Goal: Task Accomplishment & Management: Complete application form

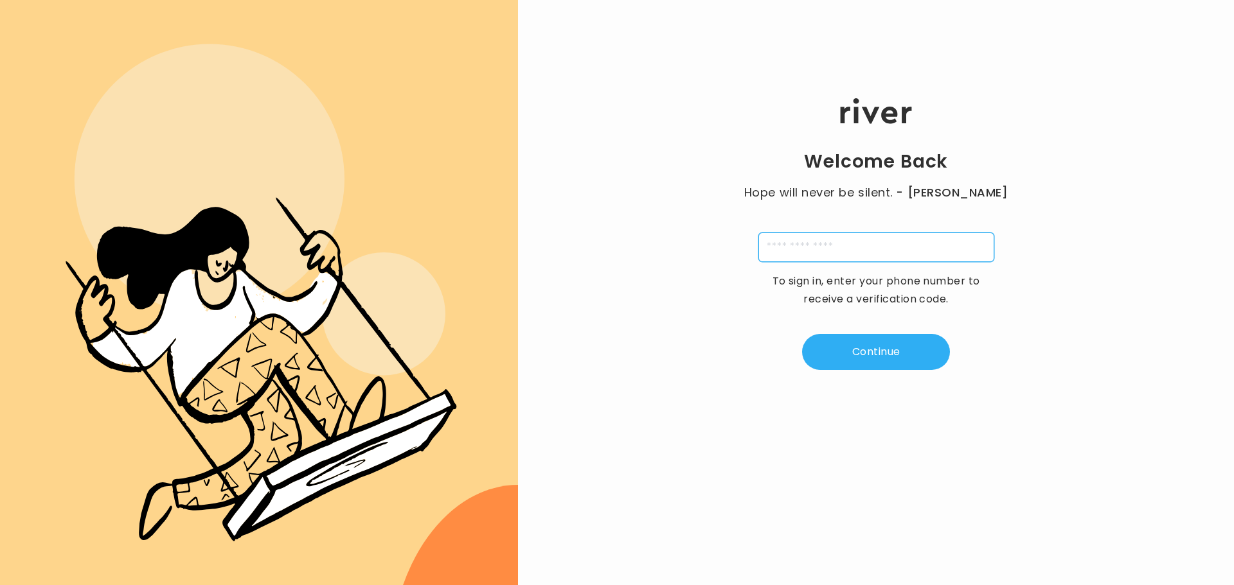
click at [858, 245] on input "tel" at bounding box center [876, 248] width 236 height 30
type input "**********"
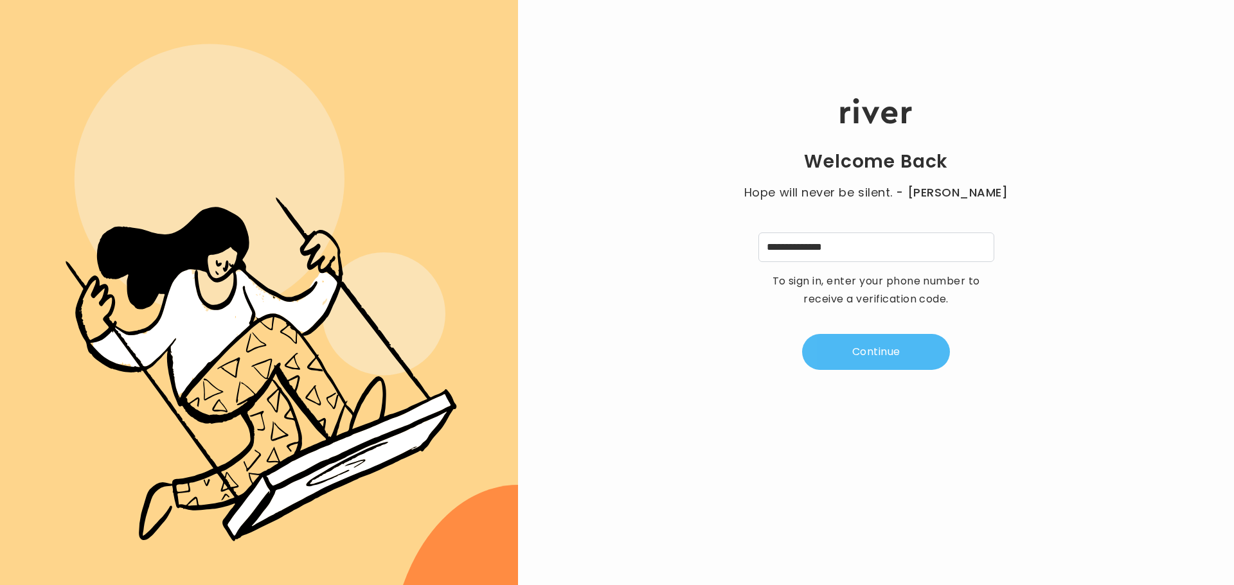
click at [823, 366] on button "Continue" at bounding box center [876, 352] width 148 height 36
type input "*"
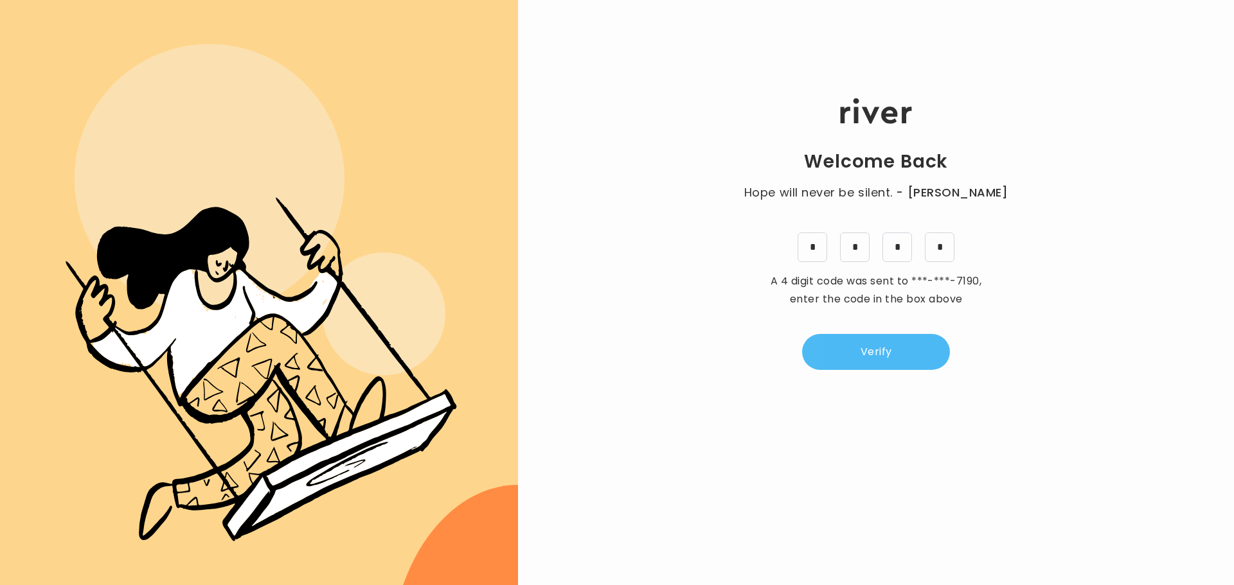
click at [823, 366] on button "Verify" at bounding box center [876, 352] width 148 height 36
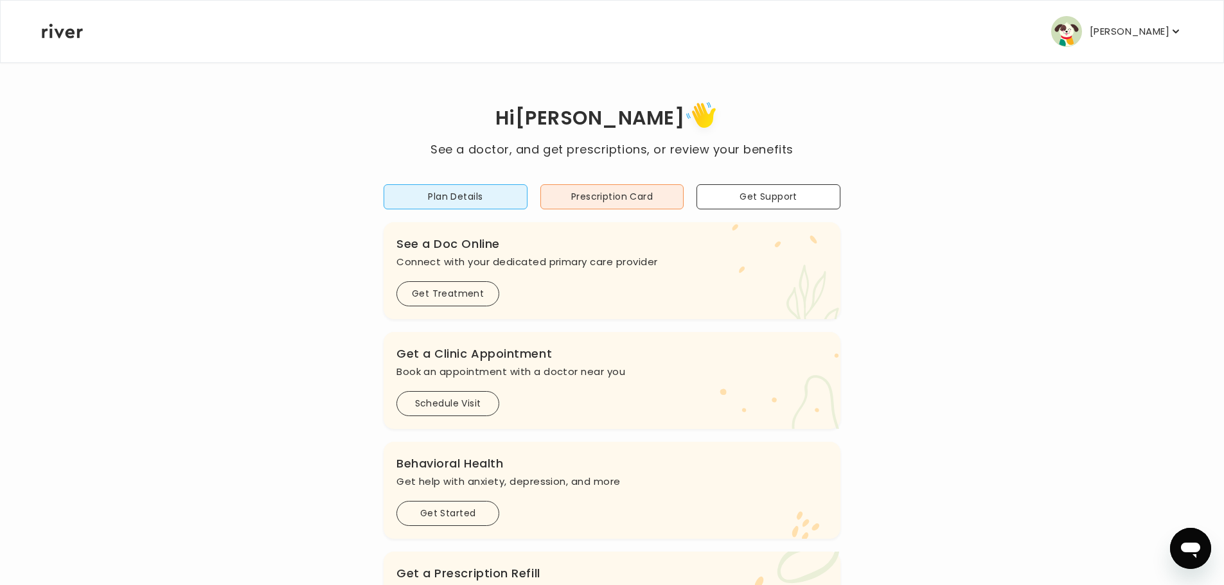
click at [1175, 30] on icon "button" at bounding box center [1175, 31] width 13 height 13
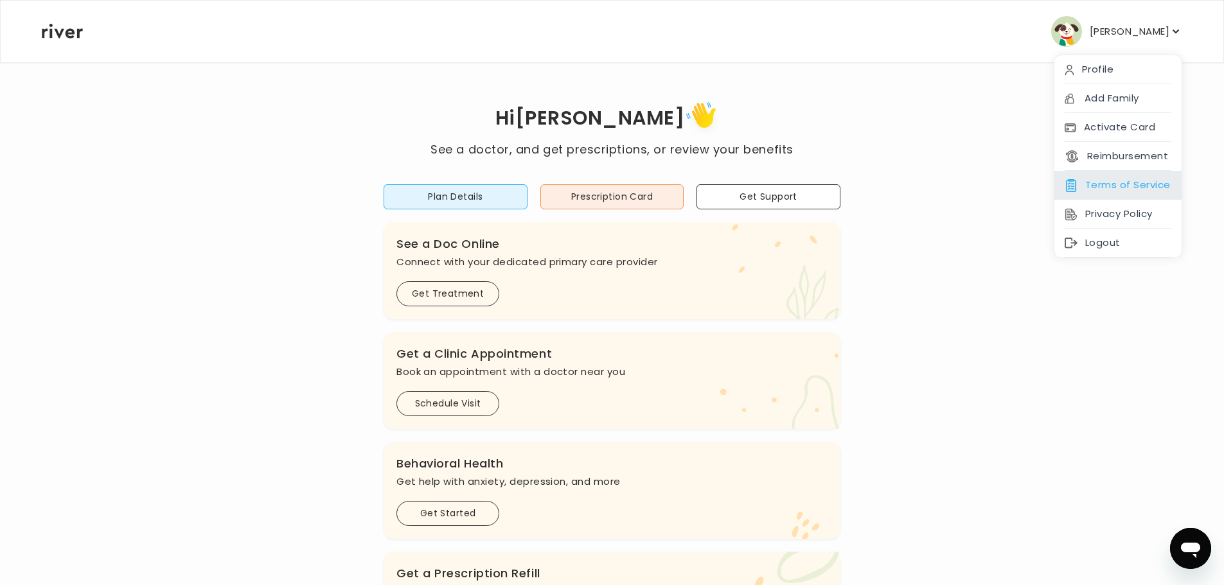
click at [1117, 188] on div "Terms of Service" at bounding box center [1117, 185] width 127 height 29
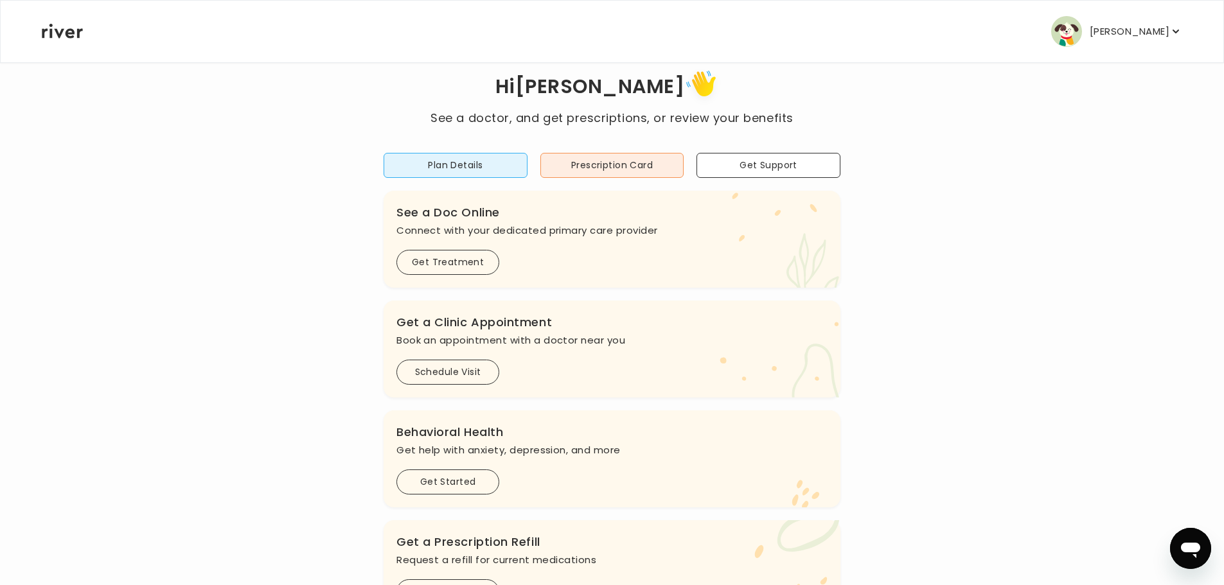
scroll to position [3, 0]
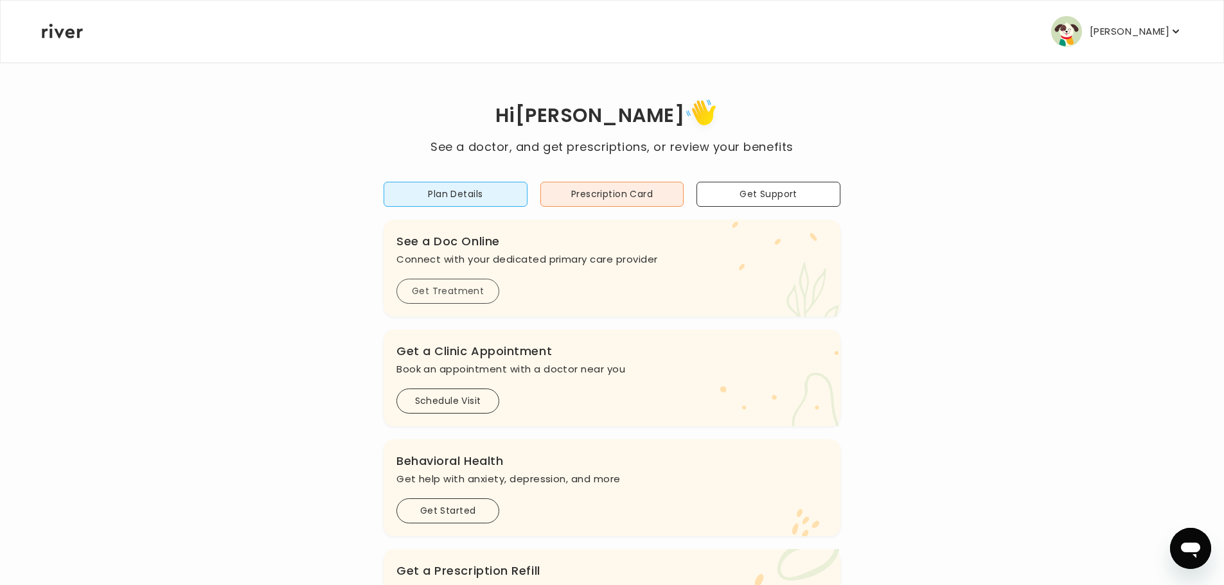
click at [447, 290] on button "Get Treatment" at bounding box center [447, 291] width 103 height 25
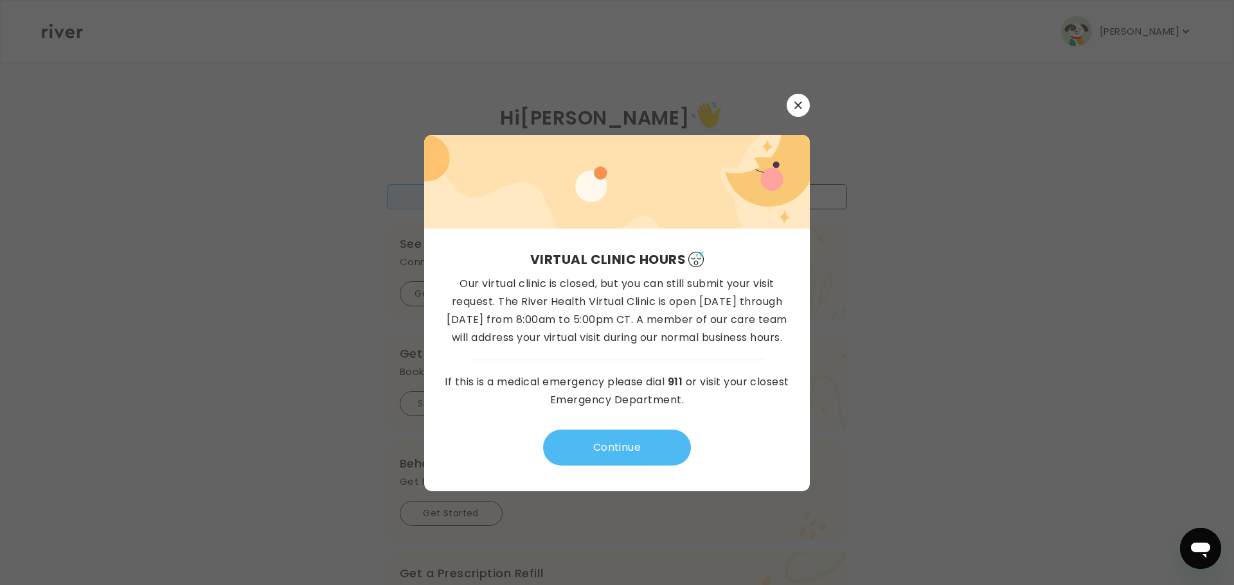
click at [578, 458] on button "Continue" at bounding box center [617, 448] width 148 height 36
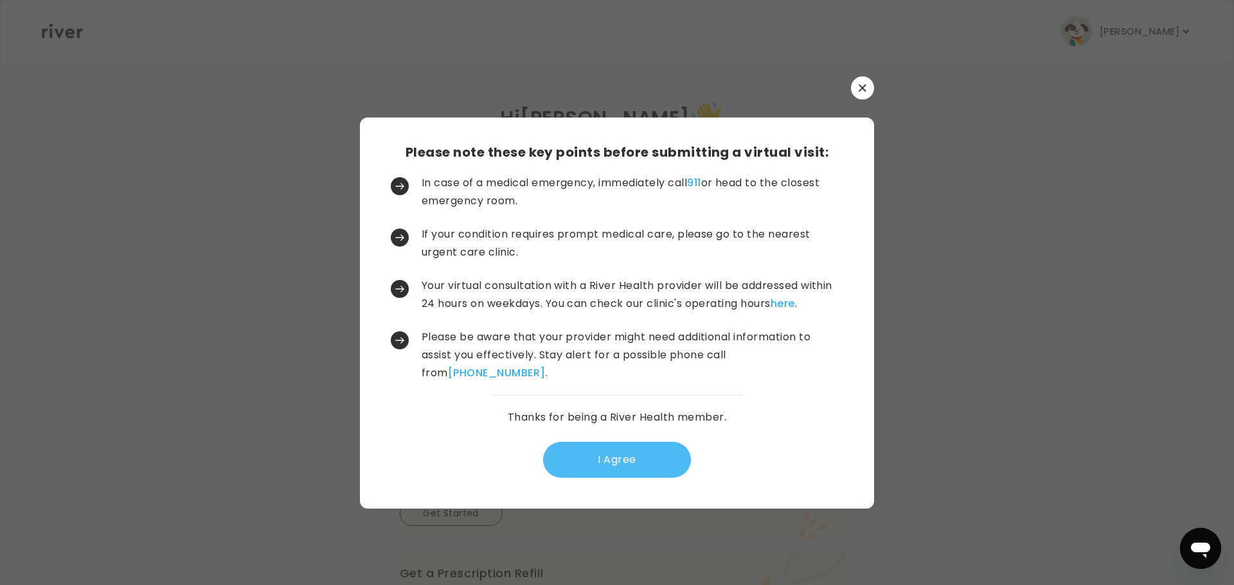
click at [575, 459] on button "I Agree" at bounding box center [617, 460] width 148 height 36
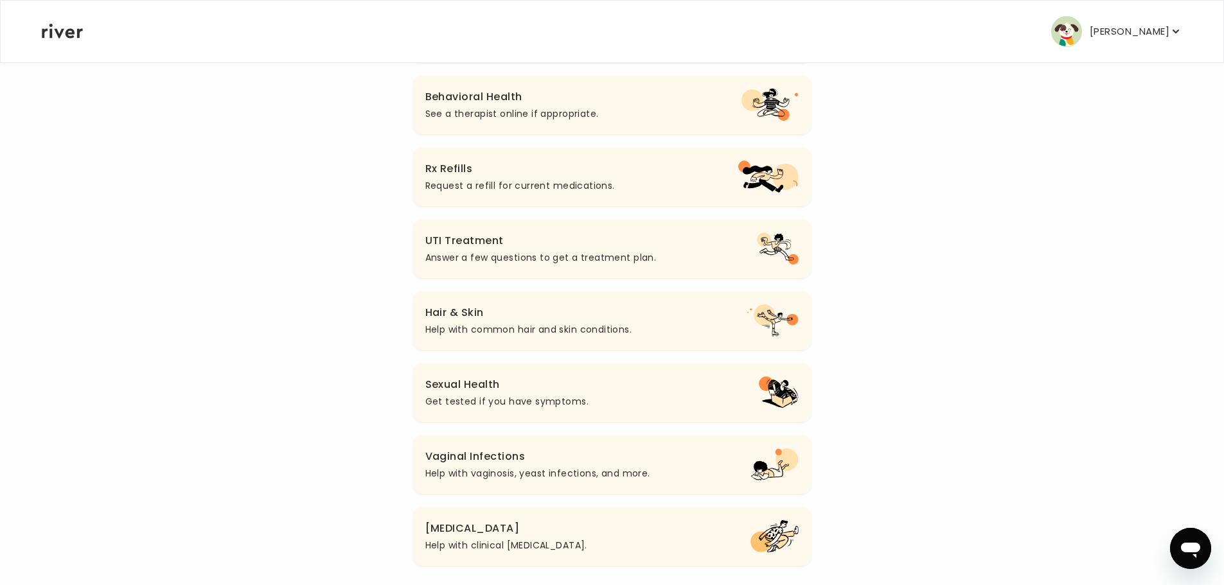
scroll to position [324, 0]
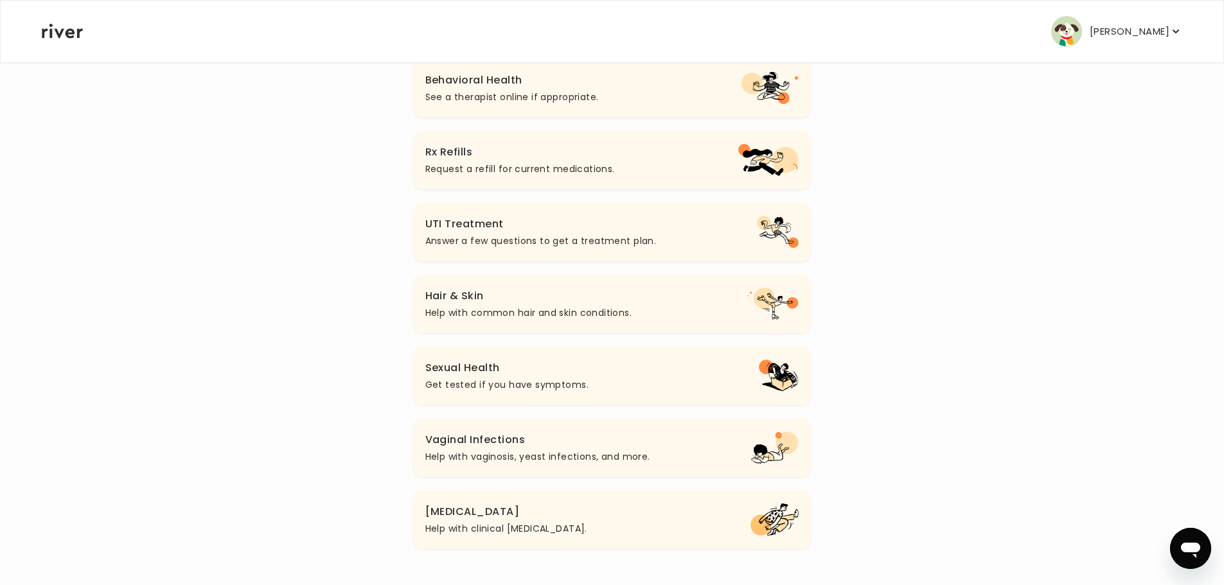
click at [465, 450] on p "Help with vaginosis, yeast infections, and more." at bounding box center [537, 456] width 225 height 15
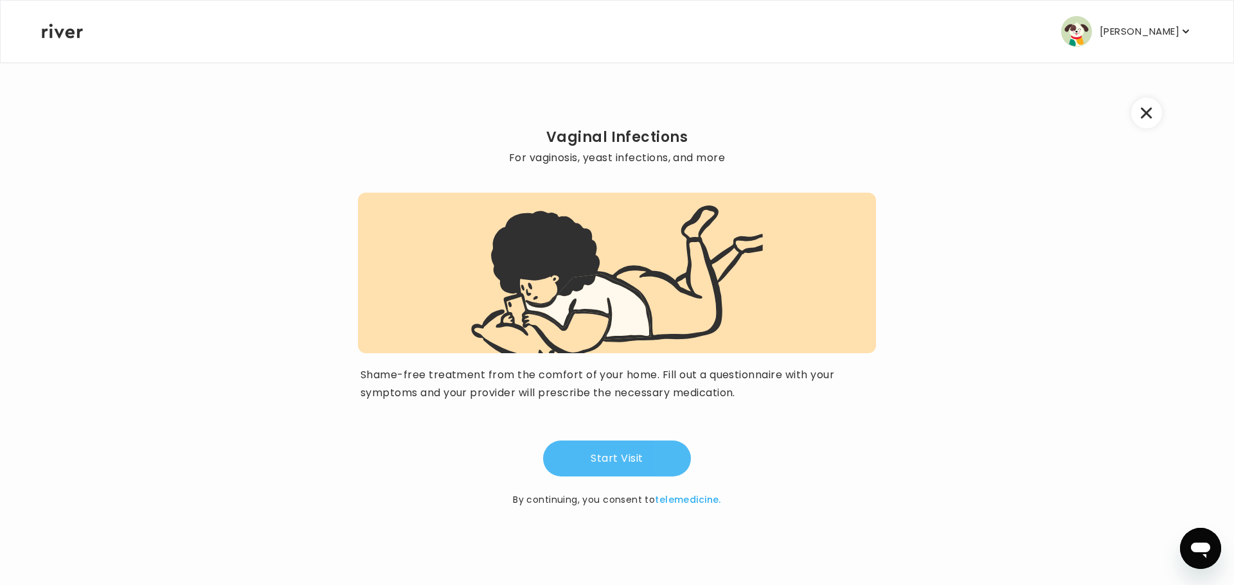
click at [599, 461] on button "Start Visit" at bounding box center [617, 459] width 148 height 36
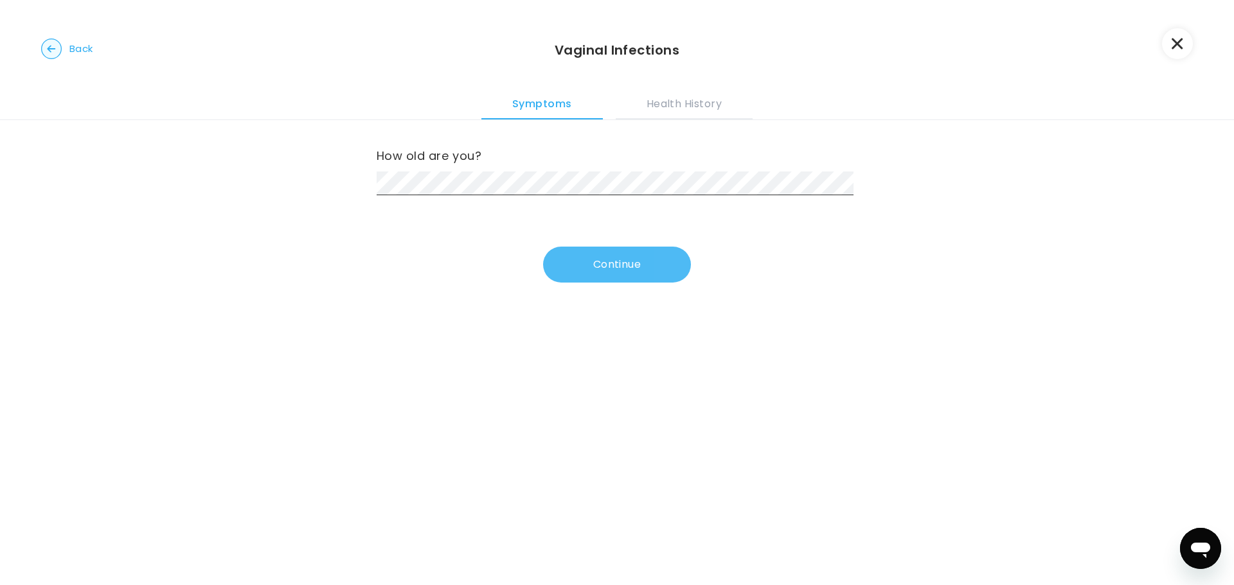
click at [621, 272] on button "Continue" at bounding box center [617, 265] width 148 height 36
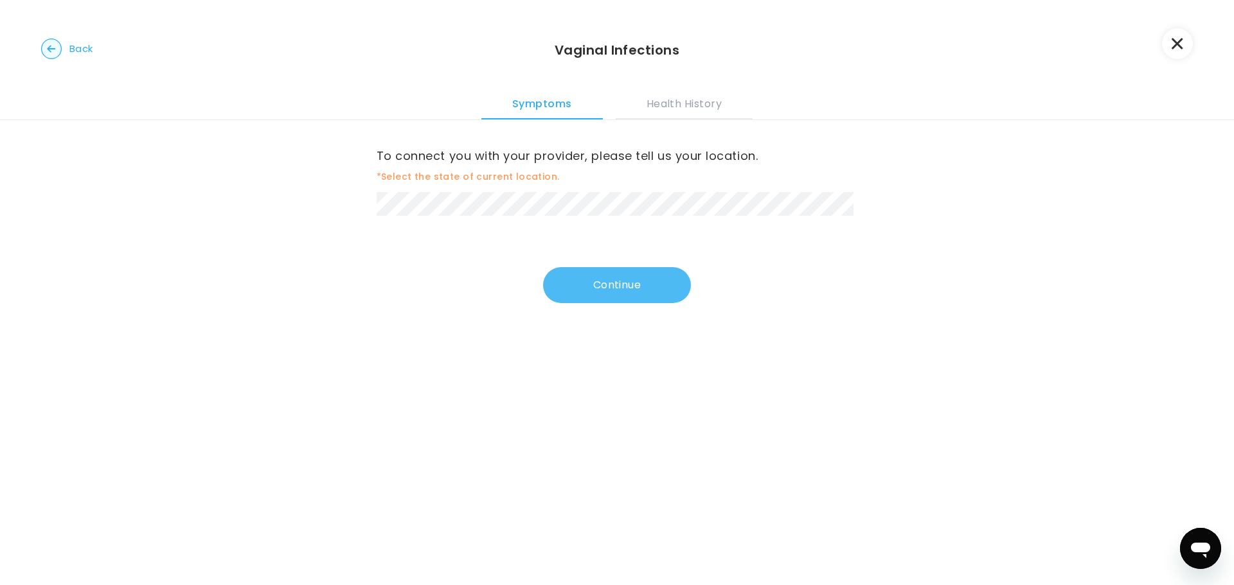
click at [579, 290] on button "Continue" at bounding box center [617, 285] width 148 height 36
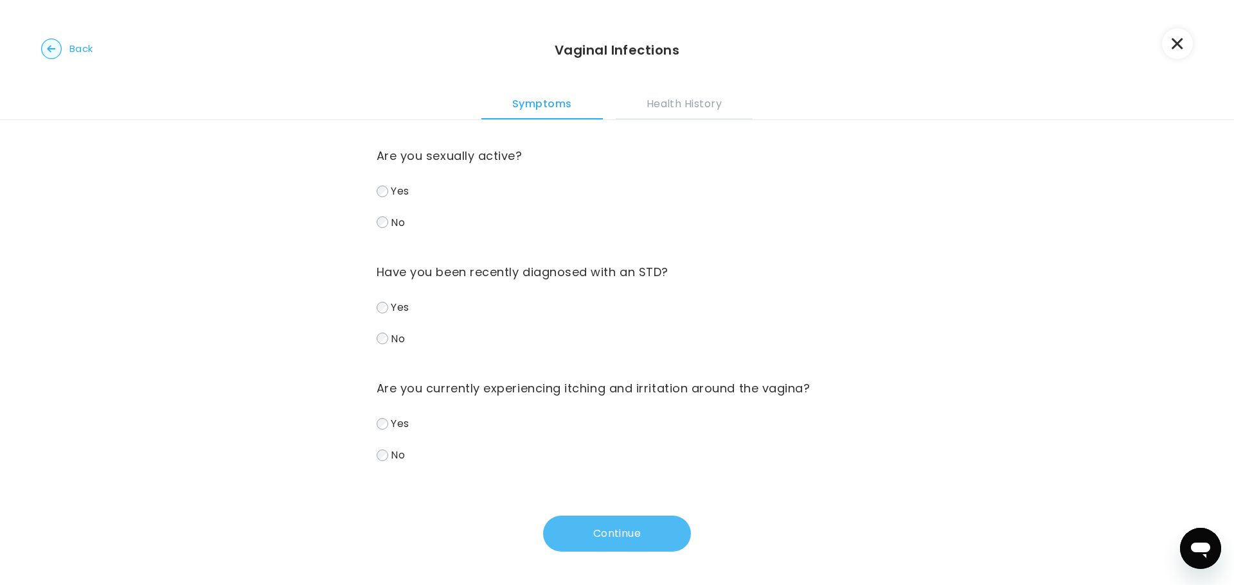
click at [570, 533] on button "Continue" at bounding box center [617, 534] width 148 height 36
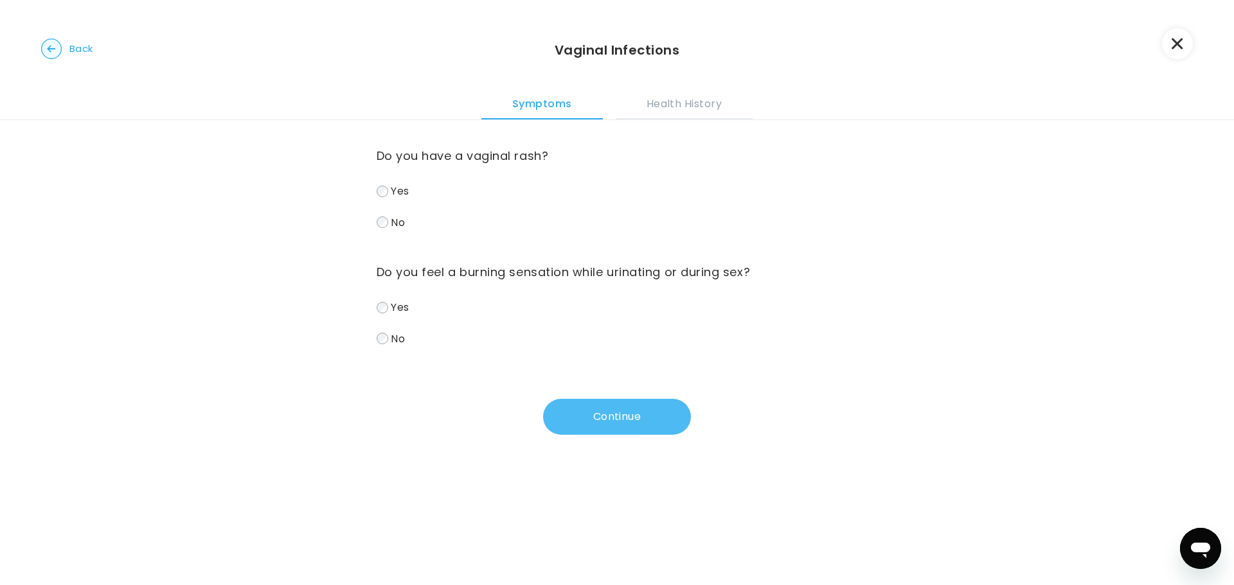
click at [562, 408] on button "Continue" at bounding box center [617, 417] width 148 height 36
click at [57, 49] on circle "button" at bounding box center [52, 49] width 20 height 20
click at [589, 411] on button "Continue" at bounding box center [617, 417] width 148 height 36
click at [592, 423] on button "Continue" at bounding box center [617, 417] width 148 height 36
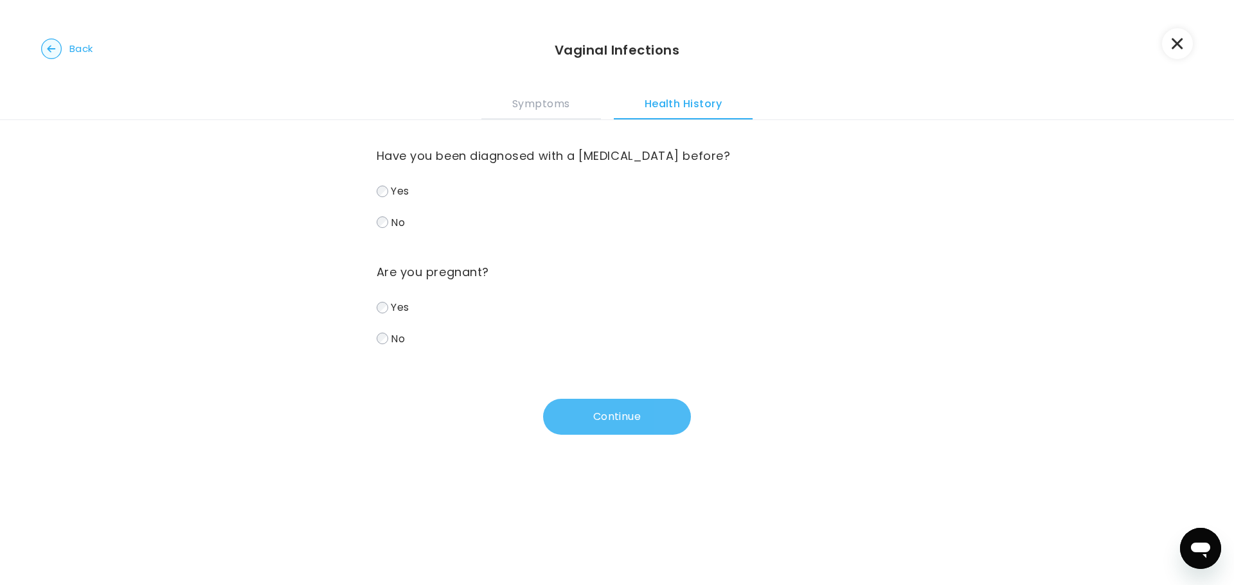
click at [598, 409] on button "Continue" at bounding box center [617, 417] width 148 height 36
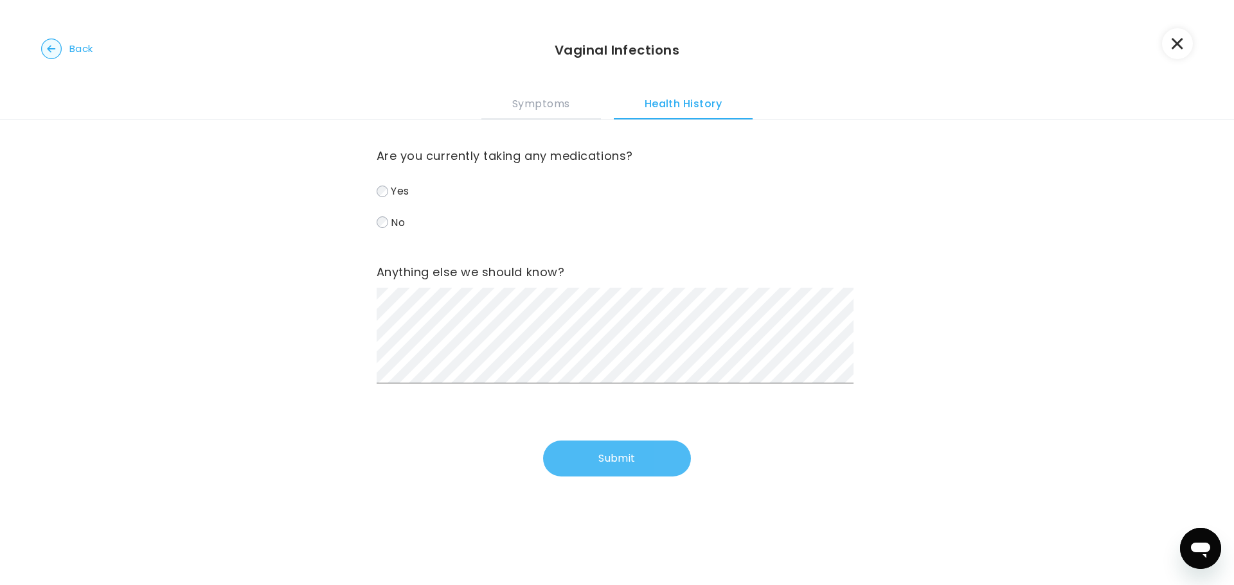
click at [597, 454] on button "Submit" at bounding box center [617, 459] width 148 height 36
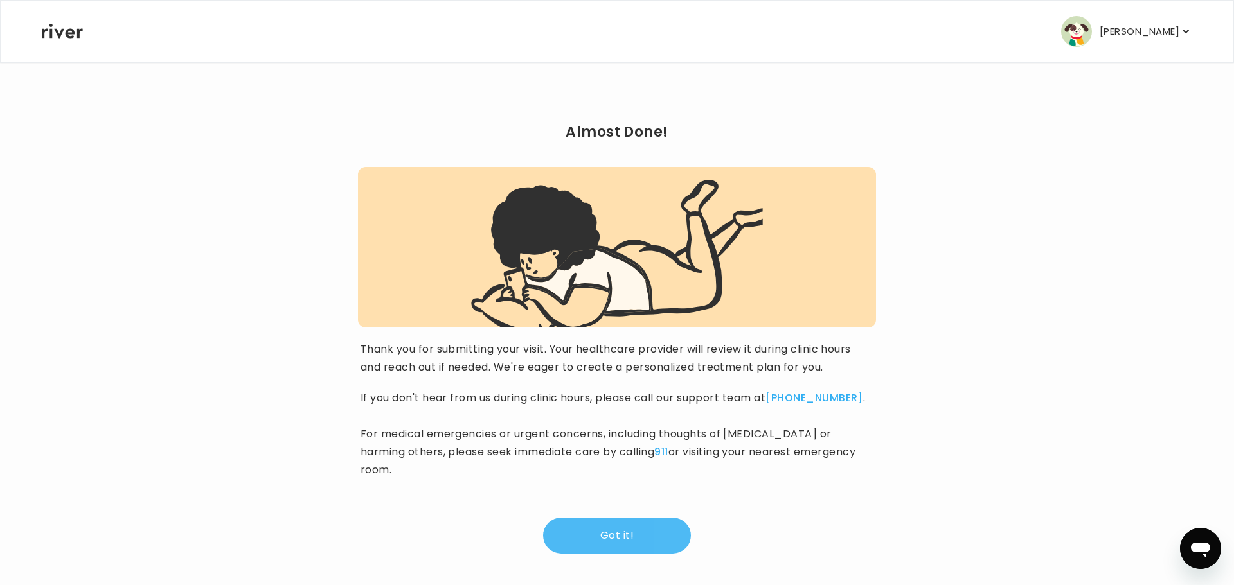
click at [603, 524] on button "Got it!" at bounding box center [617, 536] width 148 height 36
